Goal: Information Seeking & Learning: Learn about a topic

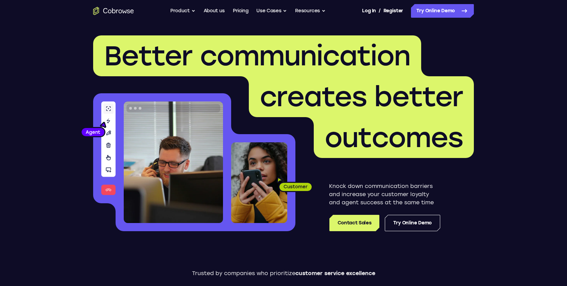
click at [171, 49] on span "Better communication" at bounding box center [257, 55] width 306 height 33
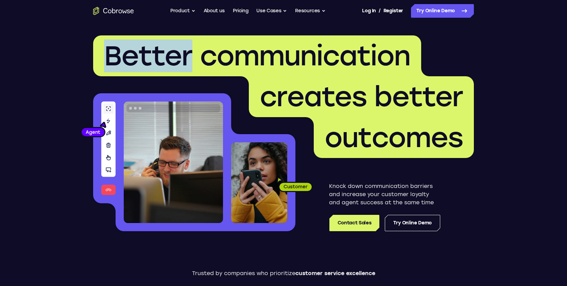
click at [171, 49] on span "Better communication" at bounding box center [257, 55] width 306 height 33
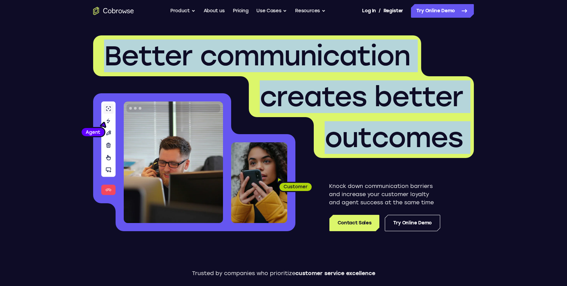
drag, startPoint x: 171, startPoint y: 49, endPoint x: 359, endPoint y: 148, distance: 212.3
click at [359, 144] on h1 "Better communication creates better outcomes" at bounding box center [283, 96] width 381 height 122
click at [359, 149] on span "outcomes" at bounding box center [394, 137] width 138 height 33
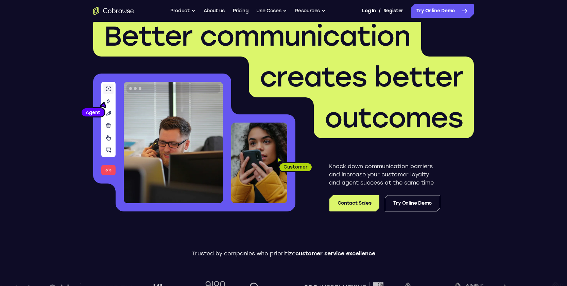
scroll to position [20, 0]
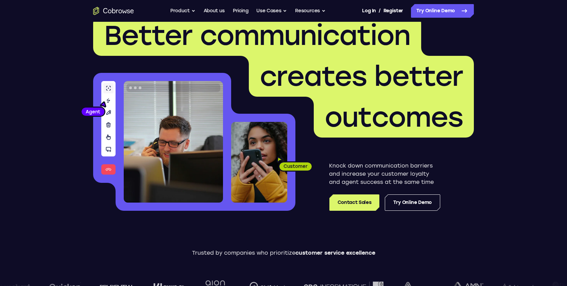
click at [358, 163] on p "Knock down communication barriers and increase your customer loyalty and agent …" at bounding box center [384, 173] width 111 height 24
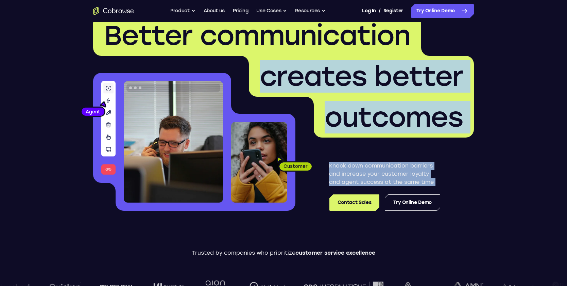
drag, startPoint x: 358, startPoint y: 163, endPoint x: 318, endPoint y: 68, distance: 103.1
click at [320, 70] on div "Better communication creates better outcomes Customer Agent Agent Knock down co…" at bounding box center [283, 112] width 381 height 195
click at [318, 68] on span "creates better" at bounding box center [361, 76] width 203 height 33
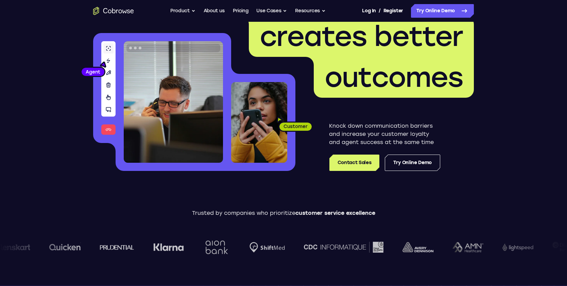
scroll to position [109, 0]
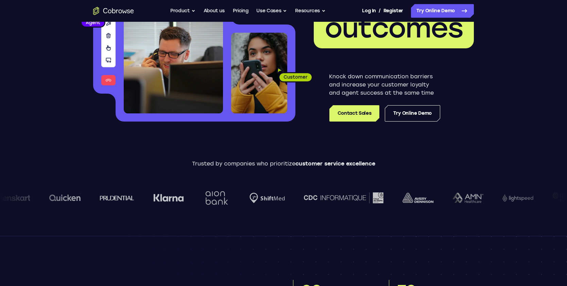
drag, startPoint x: 222, startPoint y: 187, endPoint x: 179, endPoint y: 147, distance: 58.7
click at [181, 147] on div "Trusted by companies who prioritize customer service excellence" at bounding box center [283, 187] width 567 height 95
click at [179, 147] on div "Trusted by companies who prioritize customer service excellence" at bounding box center [283, 187] width 567 height 95
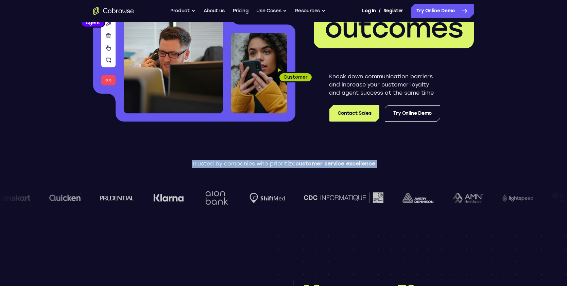
drag, startPoint x: 179, startPoint y: 147, endPoint x: 328, endPoint y: 225, distance: 168.4
click at [324, 223] on div "Trusted by companies who prioritize customer service excellence" at bounding box center [283, 187] width 567 height 95
click at [328, 225] on div "Trusted by companies who prioritize customer service excellence" at bounding box center [283, 187] width 567 height 95
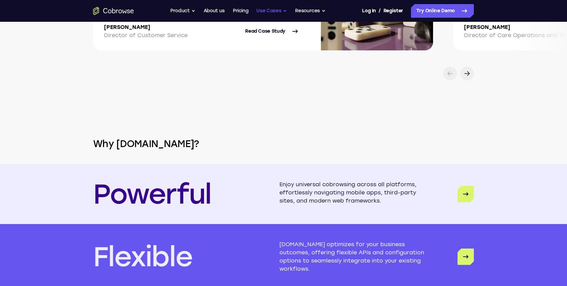
scroll to position [1513, 0]
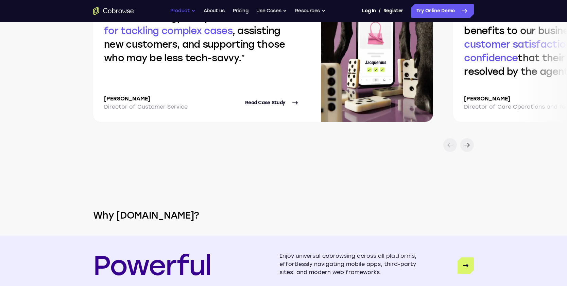
click at [186, 12] on button "Product" at bounding box center [182, 11] width 25 height 14
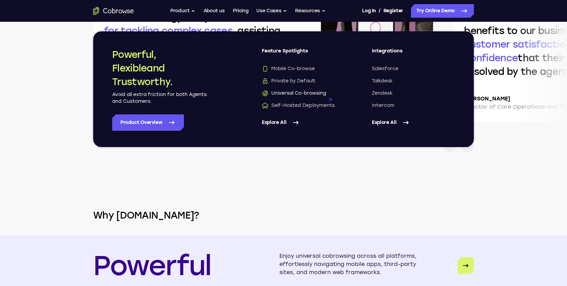
click at [297, 91] on span "Universal Co-browsing" at bounding box center [294, 93] width 64 height 7
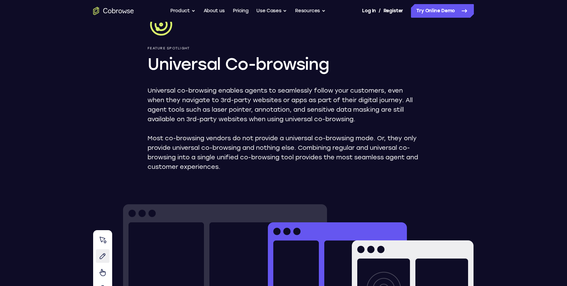
scroll to position [45, 0]
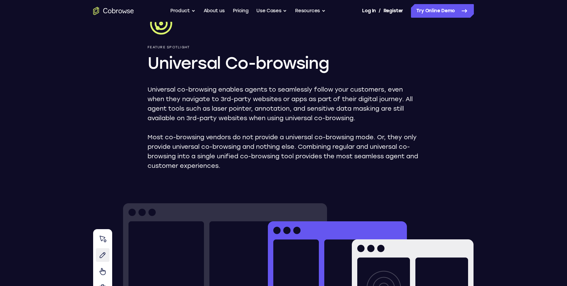
click at [279, 146] on p "Most co-browsing vendors do not provide a universal co-browsing mode. Or, they …" at bounding box center [284, 151] width 272 height 38
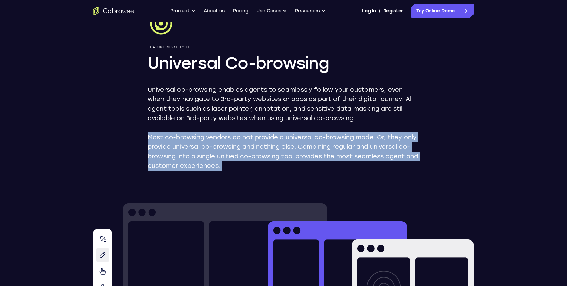
drag, startPoint x: 279, startPoint y: 146, endPoint x: 290, endPoint y: 155, distance: 14.3
click at [290, 155] on p "Most co-browsing vendors do not provide a universal co-browsing mode. Or, they …" at bounding box center [284, 151] width 272 height 38
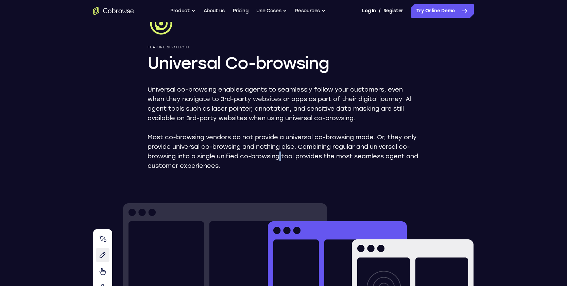
click at [290, 155] on p "Most co-browsing vendors do not provide a universal co-browsing mode. Or, they …" at bounding box center [284, 151] width 272 height 38
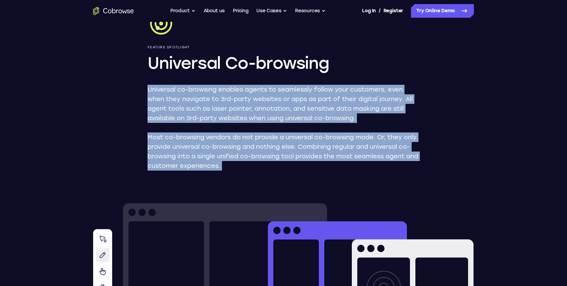
drag, startPoint x: 290, startPoint y: 155, endPoint x: 255, endPoint y: 107, distance: 59.8
click at [255, 107] on div "Universal co-browsing enables agents to seamlessly follow your customers, even …" at bounding box center [284, 128] width 272 height 86
click at [255, 107] on p "Universal co-browsing enables agents to seamlessly follow your customers, even …" at bounding box center [284, 104] width 272 height 38
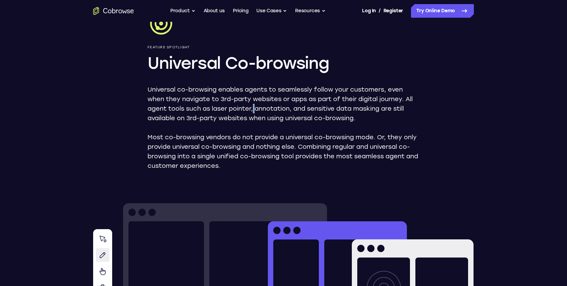
click at [255, 107] on p "Universal co-browsing enables agents to seamlessly follow your customers, even …" at bounding box center [284, 104] width 272 height 38
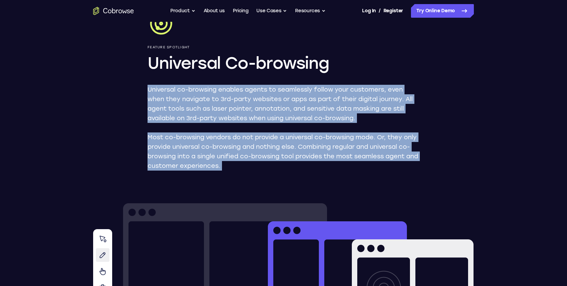
drag, startPoint x: 255, startPoint y: 107, endPoint x: 265, endPoint y: 159, distance: 52.9
click at [265, 159] on div "Universal co-browsing enables agents to seamlessly follow your customers, even …" at bounding box center [284, 128] width 272 height 86
click at [265, 159] on p "Most co-browsing vendors do not provide a universal co-browsing mode. Or, they …" at bounding box center [284, 151] width 272 height 38
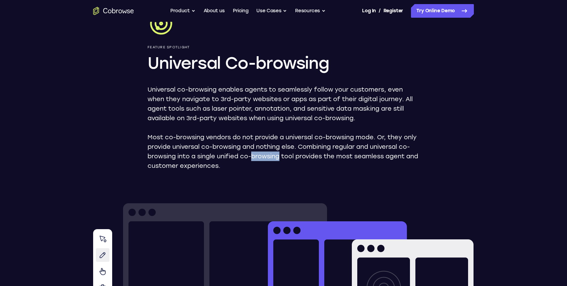
click at [265, 159] on p "Most co-browsing vendors do not provide a universal co-browsing mode. Or, they …" at bounding box center [284, 151] width 272 height 38
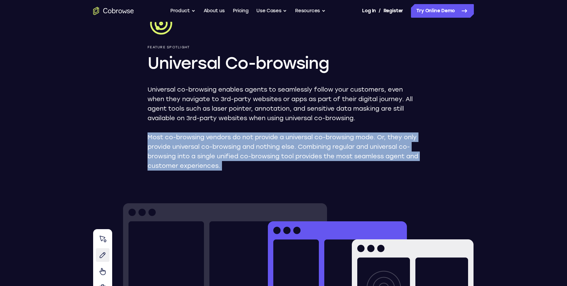
drag, startPoint x: 265, startPoint y: 159, endPoint x: 251, endPoint y: 115, distance: 45.5
click at [251, 117] on div "Universal co-browsing enables agents to seamlessly follow your customers, even …" at bounding box center [284, 128] width 272 height 86
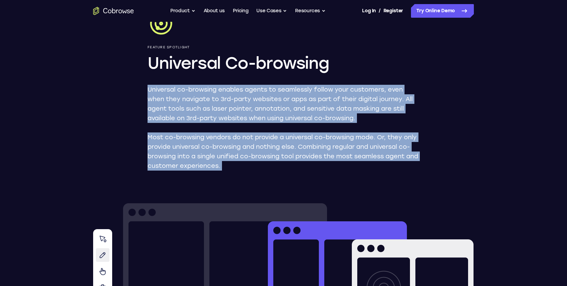
click at [251, 115] on p "Universal co-browsing enables agents to seamlessly follow your customers, even …" at bounding box center [284, 104] width 272 height 38
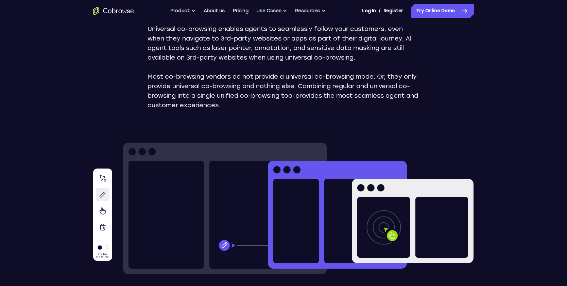
scroll to position [106, 0]
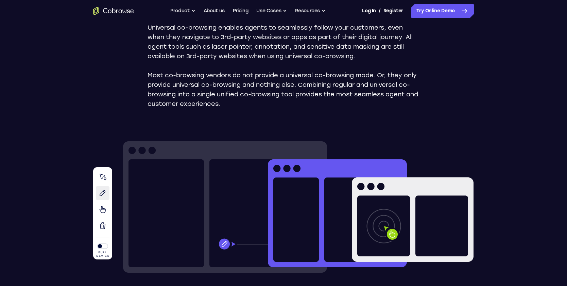
click at [270, 96] on p "Most co-browsing vendors do not provide a universal co-browsing mode. Or, they …" at bounding box center [284, 89] width 272 height 38
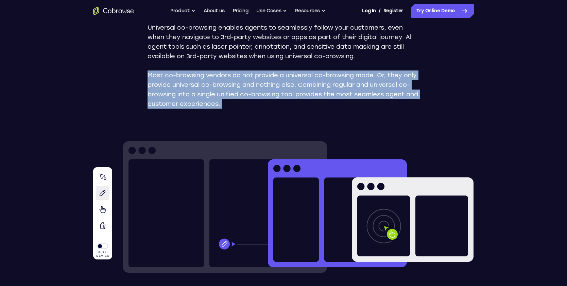
drag, startPoint x: 270, startPoint y: 96, endPoint x: 269, endPoint y: 88, distance: 7.8
click at [269, 88] on p "Most co-browsing vendors do not provide a universal co-browsing mode. Or, they …" at bounding box center [284, 89] width 272 height 38
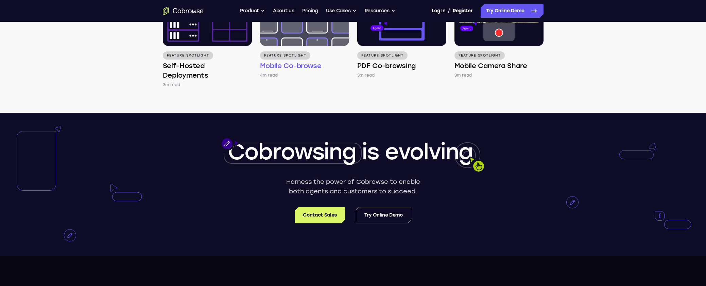
scroll to position [1010, 0]
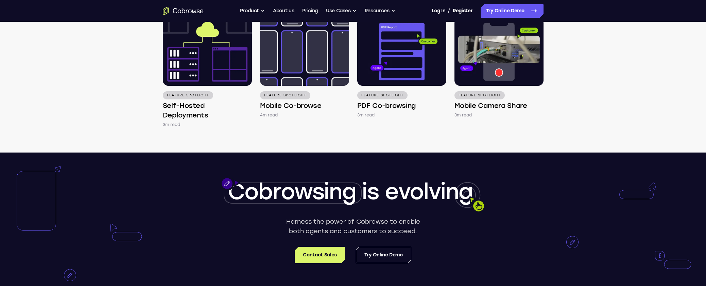
click at [303, 194] on span "Cobrowsing" at bounding box center [292, 191] width 129 height 26
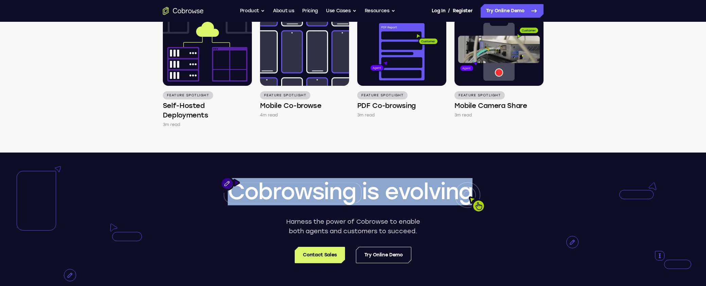
drag, startPoint x: 303, startPoint y: 194, endPoint x: 392, endPoint y: 194, distance: 88.4
click at [392, 194] on div "Cobrowsing is evolving" at bounding box center [353, 191] width 381 height 27
click at [392, 194] on span "evolving" at bounding box center [429, 191] width 88 height 26
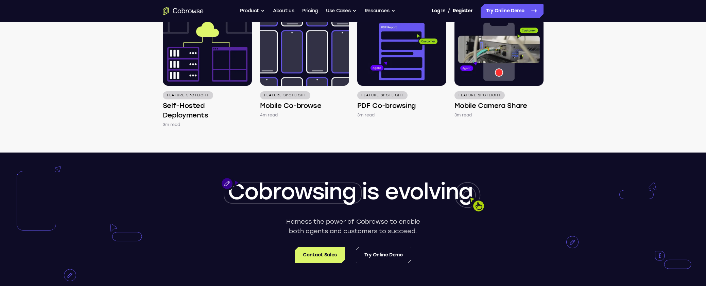
click at [392, 194] on span "evolving" at bounding box center [429, 191] width 88 height 26
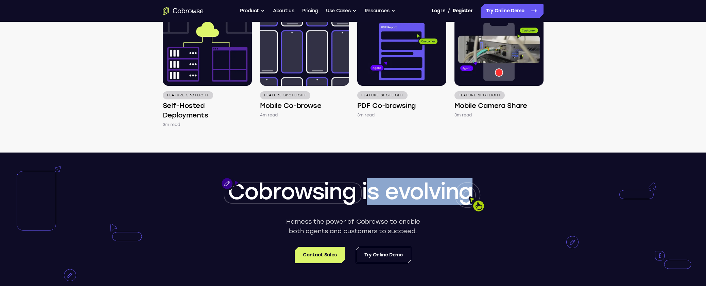
click at [392, 194] on span "evolving" at bounding box center [429, 191] width 88 height 26
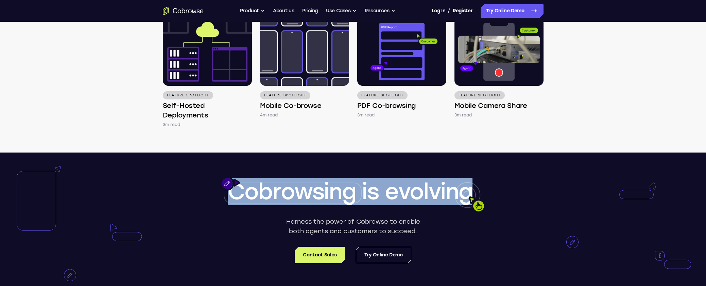
drag, startPoint x: 392, startPoint y: 194, endPoint x: 289, endPoint y: 194, distance: 102.7
click at [289, 194] on div "Cobrowsing is evolving" at bounding box center [353, 191] width 381 height 27
click at [290, 194] on span "Cobrowsing" at bounding box center [292, 191] width 129 height 26
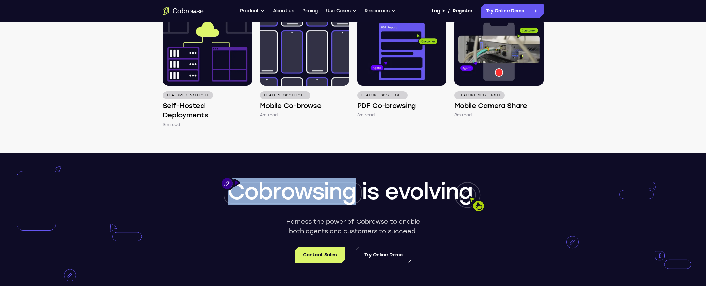
click at [290, 194] on span "Cobrowsing" at bounding box center [292, 191] width 129 height 26
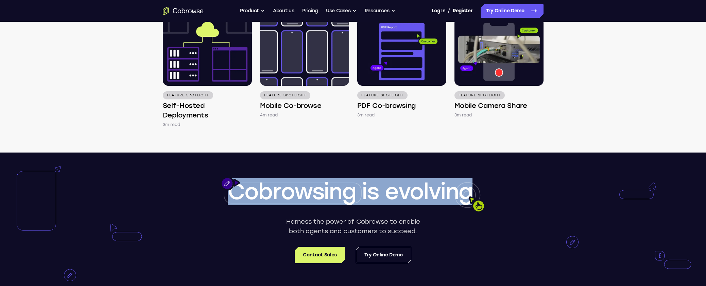
drag, startPoint x: 290, startPoint y: 194, endPoint x: 405, endPoint y: 195, distance: 115.6
click at [405, 195] on div "Cobrowsing is evolving" at bounding box center [353, 191] width 381 height 27
click at [405, 195] on span "evolving" at bounding box center [429, 191] width 88 height 26
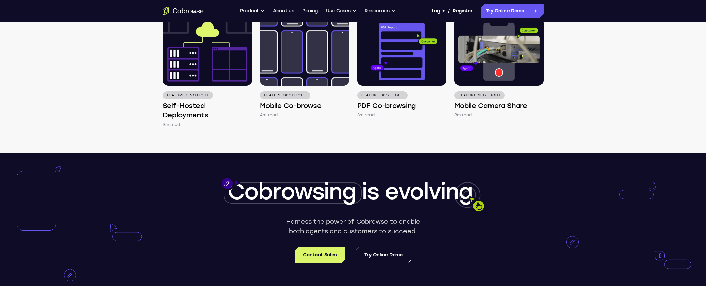
click at [481, 210] on div at bounding box center [353, 223] width 706 height 143
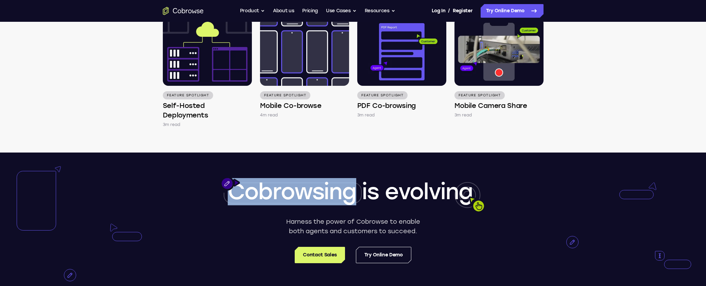
click at [481, 210] on div at bounding box center [353, 223] width 706 height 143
drag, startPoint x: 481, startPoint y: 210, endPoint x: 430, endPoint y: 237, distance: 58.3
click at [430, 237] on div at bounding box center [353, 223] width 706 height 143
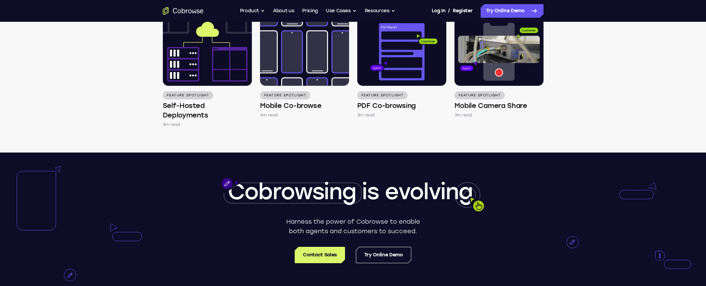
click at [285, 212] on div at bounding box center [353, 223] width 706 height 143
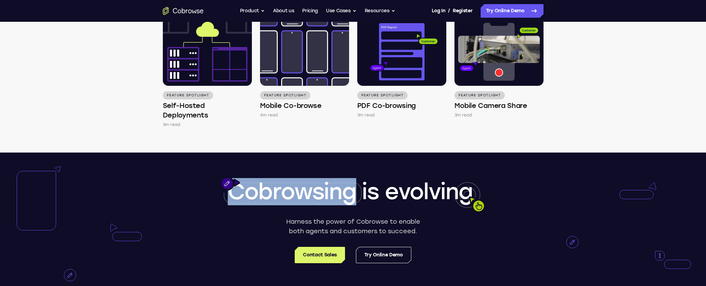
drag, startPoint x: 285, startPoint y: 212, endPoint x: 175, endPoint y: 164, distance: 120.5
click at [174, 164] on div at bounding box center [353, 223] width 706 height 143
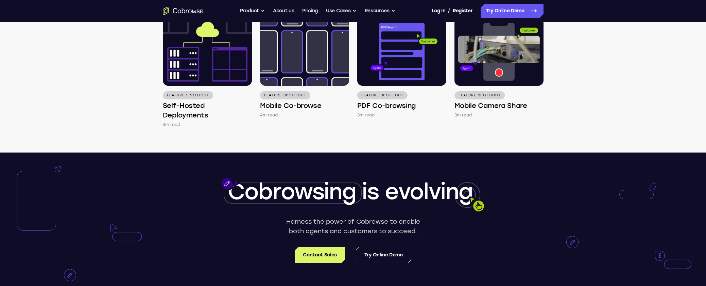
click at [229, 184] on span "Cobrowsing" at bounding box center [292, 191] width 129 height 26
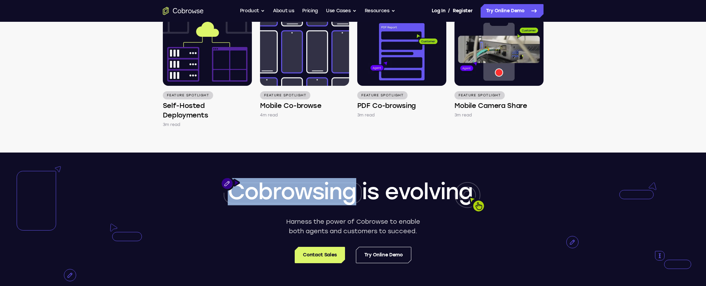
click at [229, 184] on span "Cobrowsing" at bounding box center [292, 191] width 129 height 26
drag, startPoint x: 229, startPoint y: 184, endPoint x: 362, endPoint y: 192, distance: 133.2
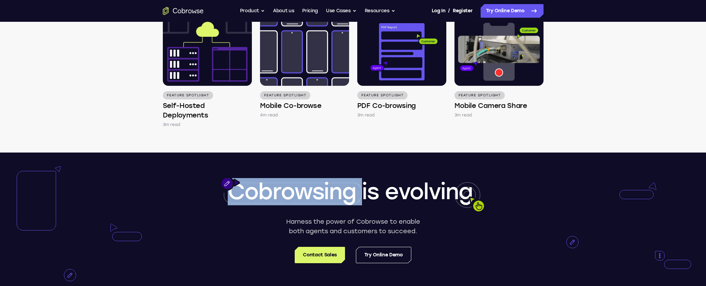
click at [362, 192] on div "Cobrowsing is evolving Harness the power of Cobrowse to enable both agents and …" at bounding box center [353, 223] width 706 height 143
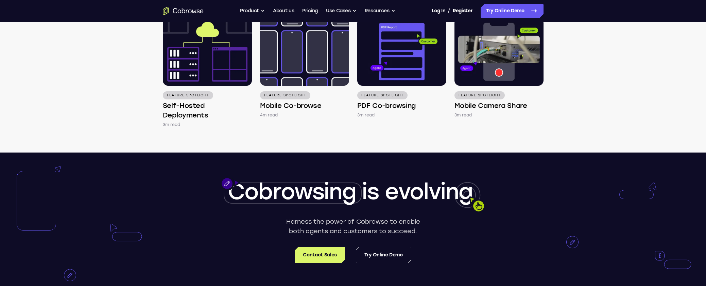
click at [362, 192] on div at bounding box center [353, 223] width 706 height 143
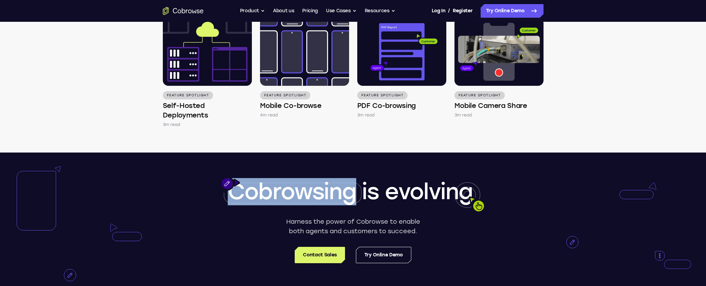
click at [362, 192] on div at bounding box center [353, 223] width 706 height 143
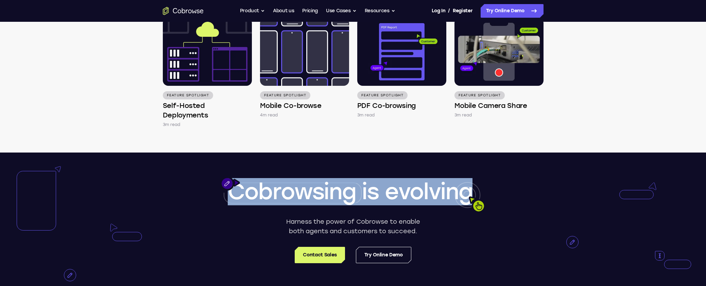
drag, startPoint x: 362, startPoint y: 192, endPoint x: 425, endPoint y: 193, distance: 62.6
click at [425, 193] on div "Cobrowsing is evolving Harness the power of Cobrowse to enable both agents and …" at bounding box center [353, 223] width 706 height 143
click at [425, 193] on span "evolving" at bounding box center [429, 191] width 88 height 26
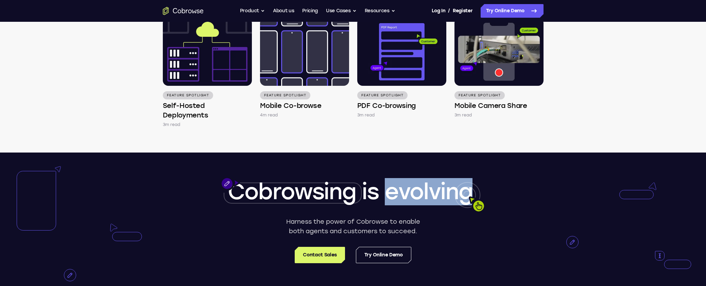
click at [425, 193] on span "evolving" at bounding box center [429, 191] width 88 height 26
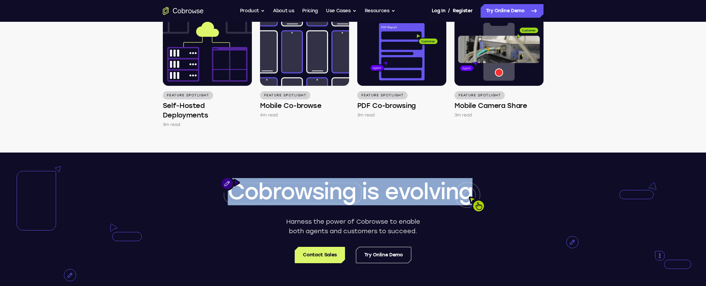
drag, startPoint x: 425, startPoint y: 193, endPoint x: 284, endPoint y: 190, distance: 141.1
click at [284, 190] on div "Cobrowsing is evolving" at bounding box center [353, 191] width 381 height 27
click at [284, 190] on span "Cobrowsing" at bounding box center [292, 191] width 129 height 26
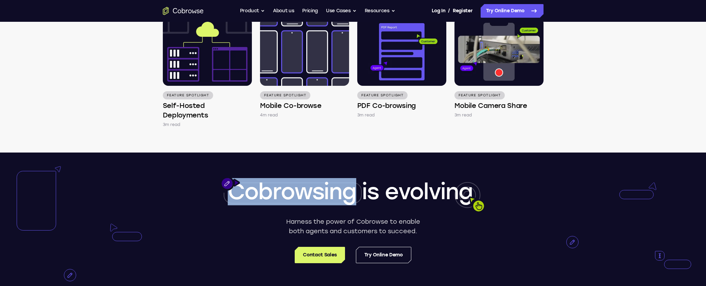
click at [284, 190] on span "Cobrowsing" at bounding box center [292, 191] width 129 height 26
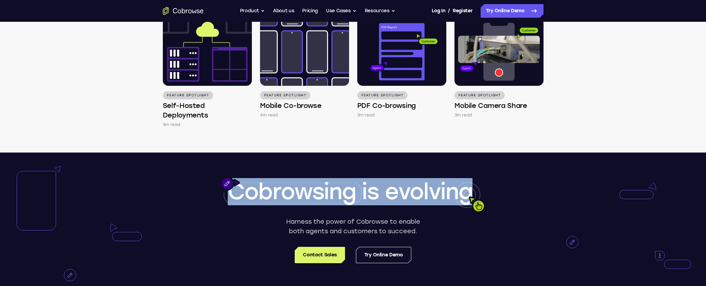
drag, startPoint x: 284, startPoint y: 190, endPoint x: 450, endPoint y: 192, distance: 166.6
click at [442, 191] on div "Cobrowsing is evolving" at bounding box center [353, 191] width 381 height 27
click at [450, 192] on span "evolving" at bounding box center [429, 191] width 88 height 26
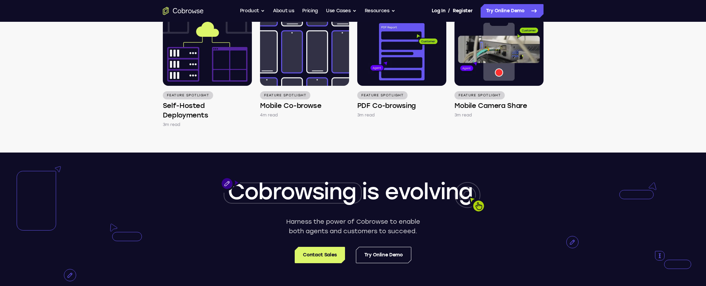
click at [450, 192] on span "evolving" at bounding box center [429, 191] width 88 height 26
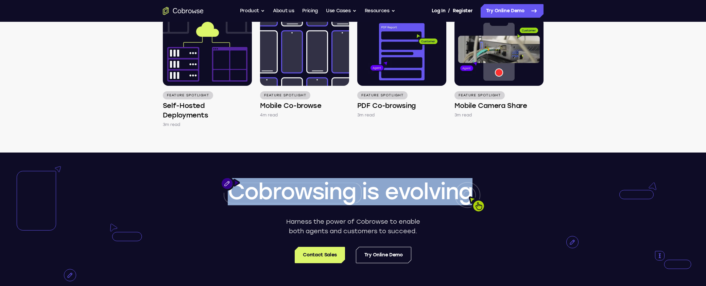
drag, startPoint x: 450, startPoint y: 192, endPoint x: 308, endPoint y: 185, distance: 141.9
click at [313, 185] on div "Cobrowsing is evolving" at bounding box center [353, 191] width 381 height 27
click at [308, 185] on span "Cobrowsing" at bounding box center [292, 191] width 129 height 26
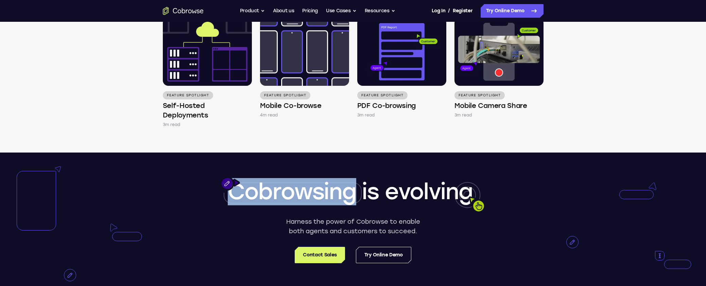
click at [308, 185] on span "Cobrowsing" at bounding box center [292, 191] width 129 height 26
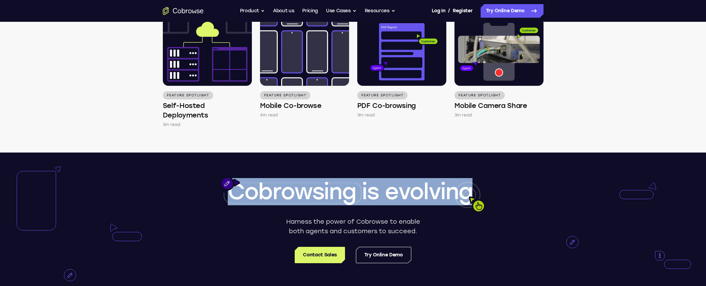
drag, startPoint x: 308, startPoint y: 185, endPoint x: 438, endPoint y: 186, distance: 129.9
click at [438, 186] on div "Cobrowsing is evolving" at bounding box center [353, 191] width 381 height 27
click at [438, 186] on span "evolving" at bounding box center [429, 191] width 88 height 26
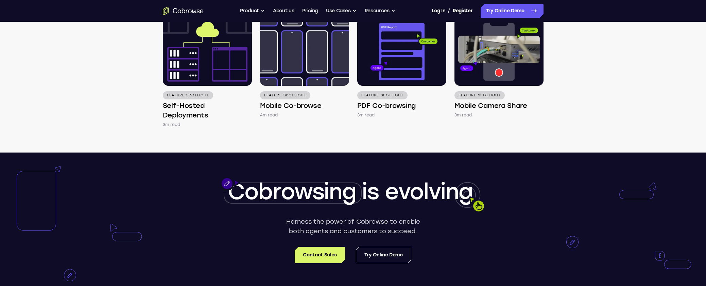
click at [438, 186] on span "evolving" at bounding box center [429, 191] width 88 height 26
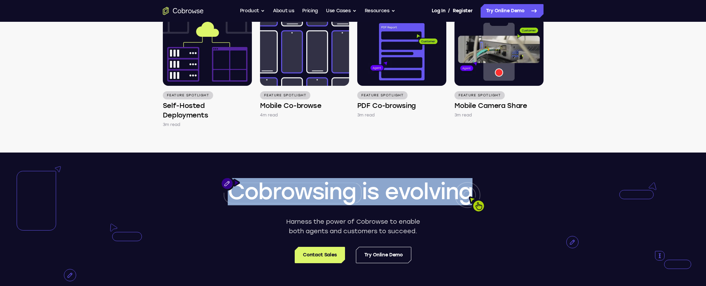
drag, startPoint x: 438, startPoint y: 186, endPoint x: 304, endPoint y: 186, distance: 134.0
click at [310, 186] on div "Cobrowsing is evolving" at bounding box center [353, 191] width 381 height 27
click at [304, 186] on span "Cobrowsing" at bounding box center [292, 191] width 129 height 26
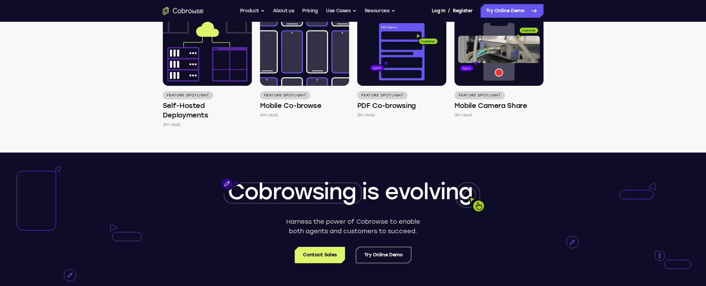
click at [304, 186] on span "Cobrowsing" at bounding box center [292, 191] width 129 height 26
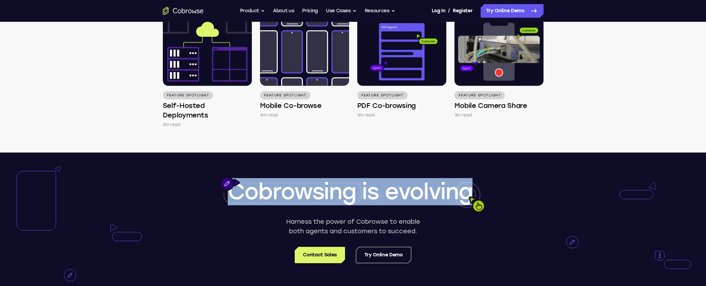
drag, startPoint x: 366, startPoint y: 186, endPoint x: 399, endPoint y: 186, distance: 33.0
click at [399, 186] on div "Cobrowsing is evolving" at bounding box center [353, 191] width 381 height 27
click at [401, 186] on span "evolving" at bounding box center [429, 191] width 88 height 26
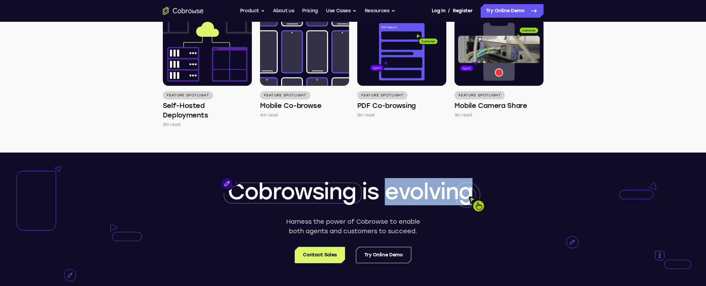
click at [401, 186] on span "evolving" at bounding box center [429, 191] width 88 height 26
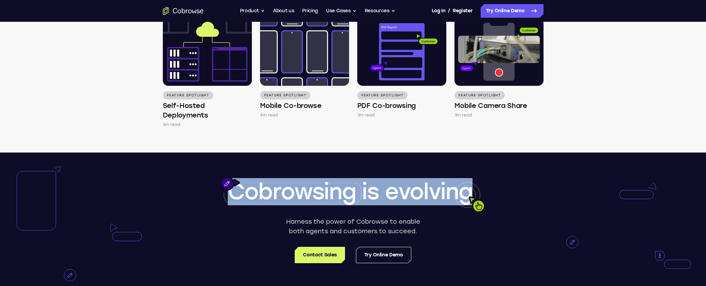
drag, startPoint x: 401, startPoint y: 186, endPoint x: 318, endPoint y: 186, distance: 83.0
click at [319, 186] on div "Cobrowsing is evolving" at bounding box center [353, 191] width 381 height 27
click at [318, 186] on span "Cobrowsing" at bounding box center [292, 191] width 129 height 26
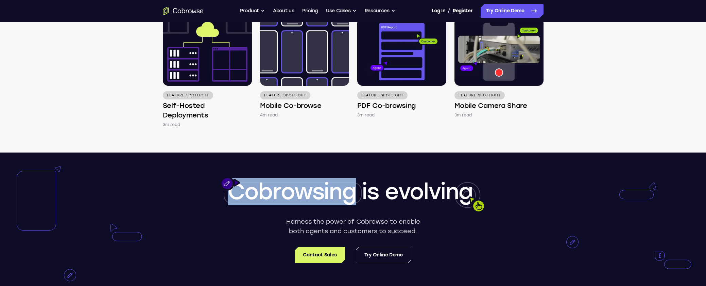
click at [318, 186] on span "Cobrowsing" at bounding box center [292, 191] width 129 height 26
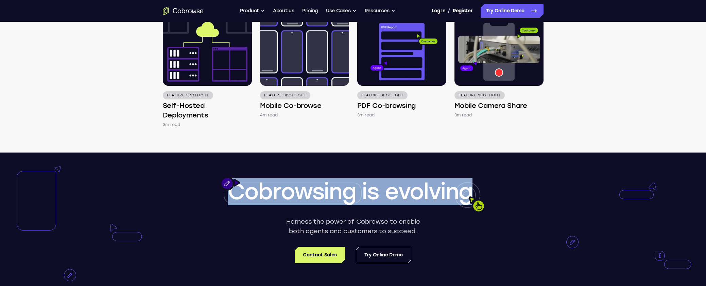
drag, startPoint x: 318, startPoint y: 186, endPoint x: 407, endPoint y: 189, distance: 89.1
click at [404, 189] on div "Cobrowsing is evolving" at bounding box center [353, 191] width 381 height 27
click at [407, 189] on span "evolving" at bounding box center [429, 191] width 88 height 26
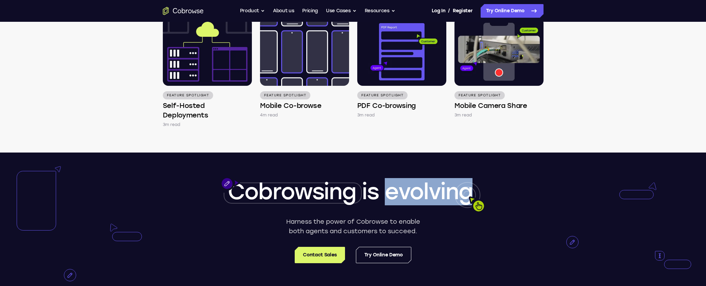
click at [407, 189] on span "evolving" at bounding box center [429, 191] width 88 height 26
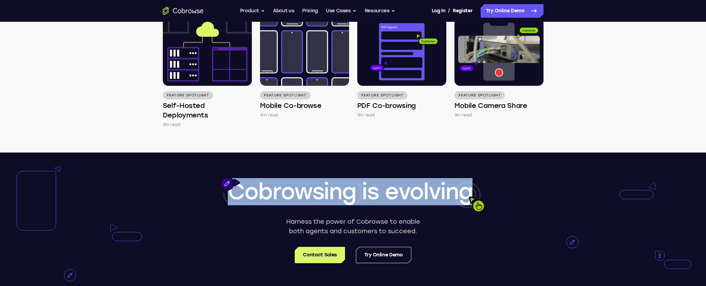
drag, startPoint x: 407, startPoint y: 189, endPoint x: 311, endPoint y: 189, distance: 95.9
click at [312, 189] on div "Cobrowsing is evolving" at bounding box center [353, 191] width 381 height 27
click at [311, 189] on span "Cobrowsing" at bounding box center [292, 191] width 129 height 26
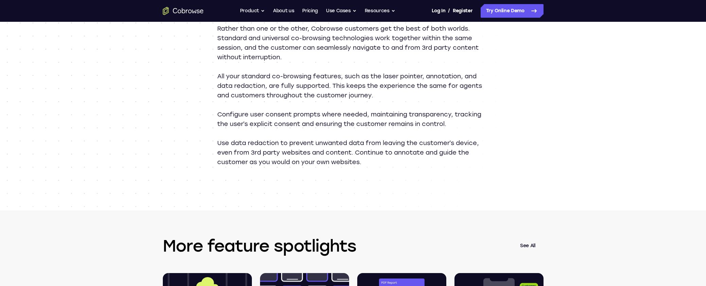
scroll to position [691, 0]
